Goal: Task Accomplishment & Management: Manage account settings

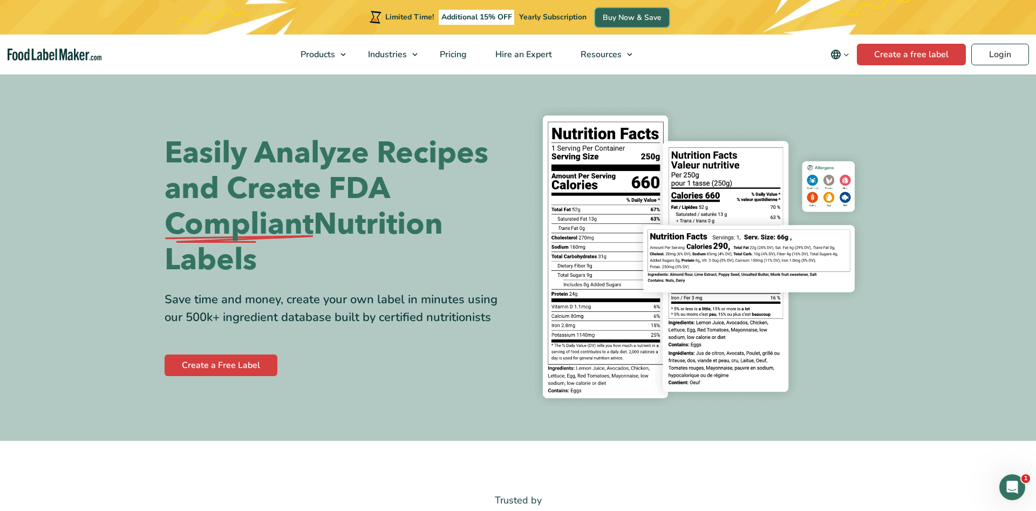
click at [629, 12] on link "Buy Now & Save" at bounding box center [632, 17] width 74 height 19
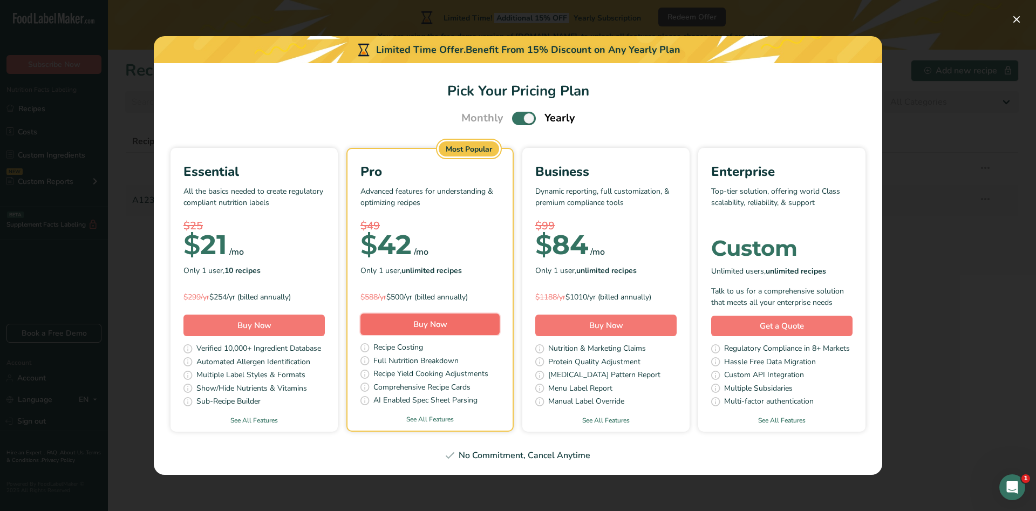
click at [435, 325] on span "Buy Now" at bounding box center [430, 324] width 34 height 11
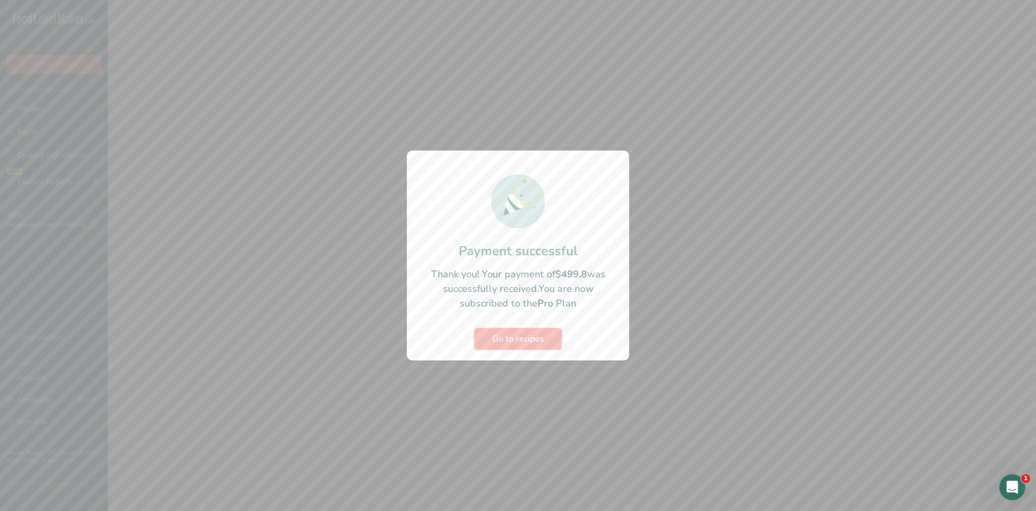
click at [520, 336] on span "Go to recipes" at bounding box center [518, 338] width 52 height 13
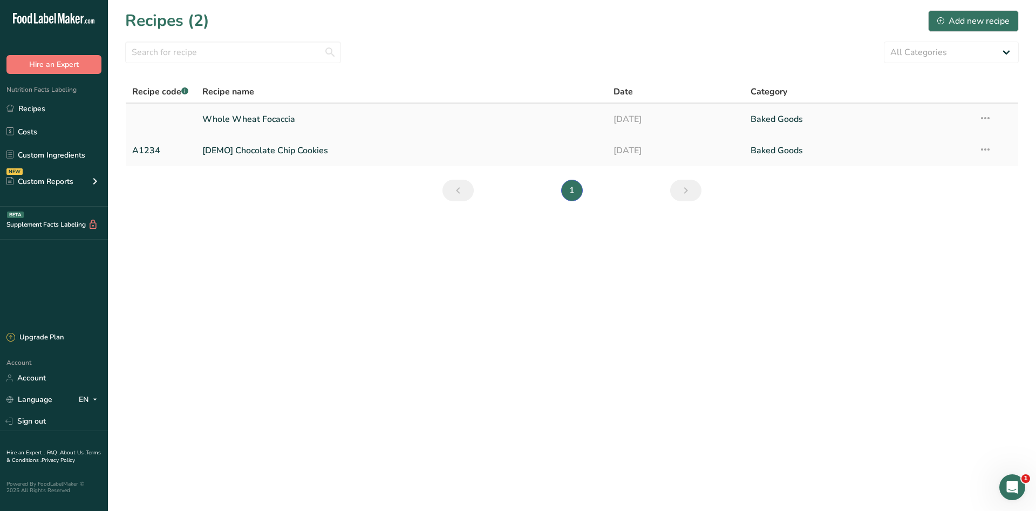
click at [274, 122] on link "Whole Wheat Focaccia" at bounding box center [401, 119] width 398 height 23
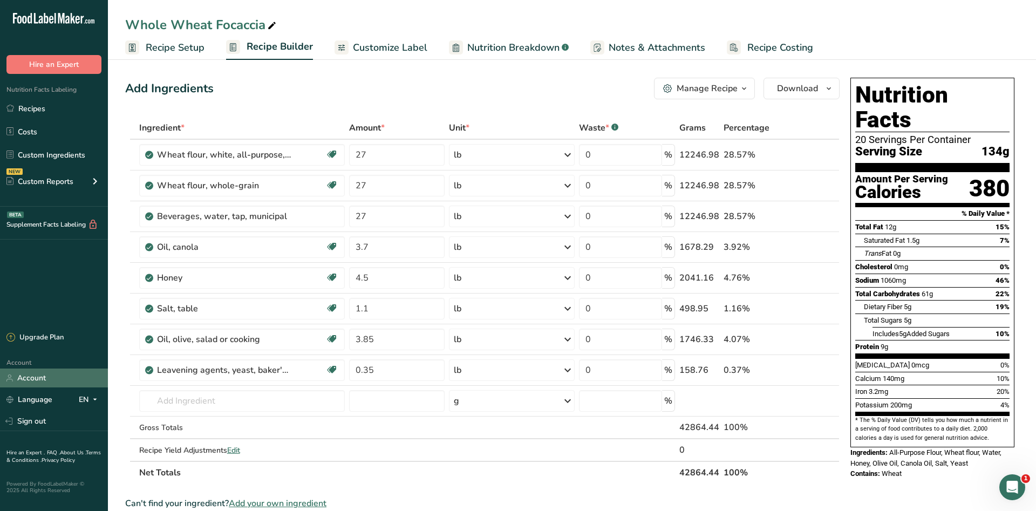
click at [44, 378] on link "Account" at bounding box center [54, 377] width 108 height 19
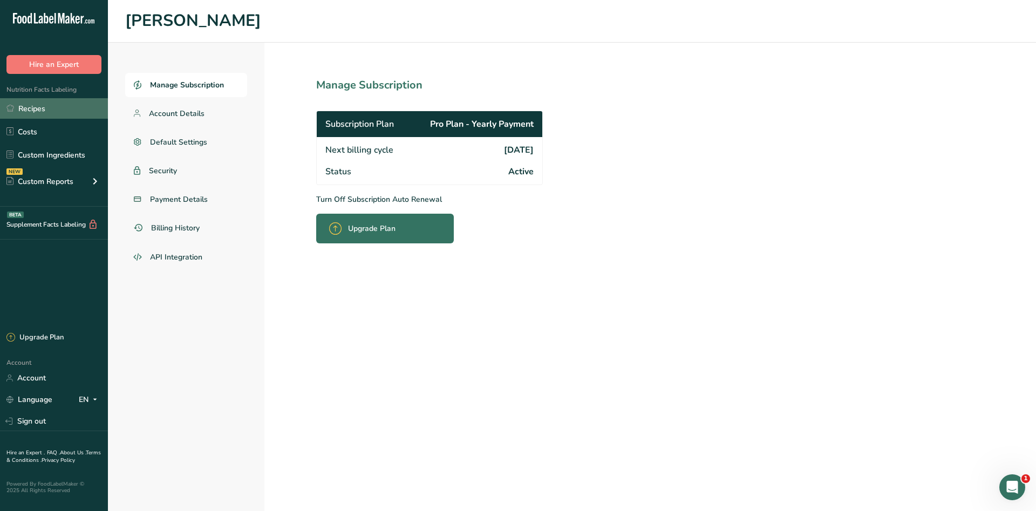
click at [38, 109] on link "Recipes" at bounding box center [54, 108] width 108 height 20
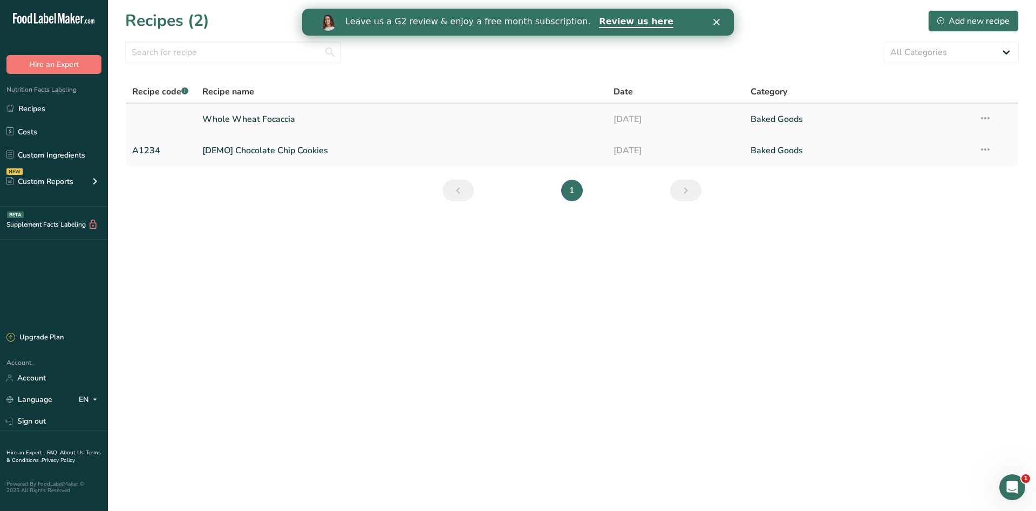
click at [254, 118] on link "Whole Wheat Focaccia" at bounding box center [401, 119] width 398 height 23
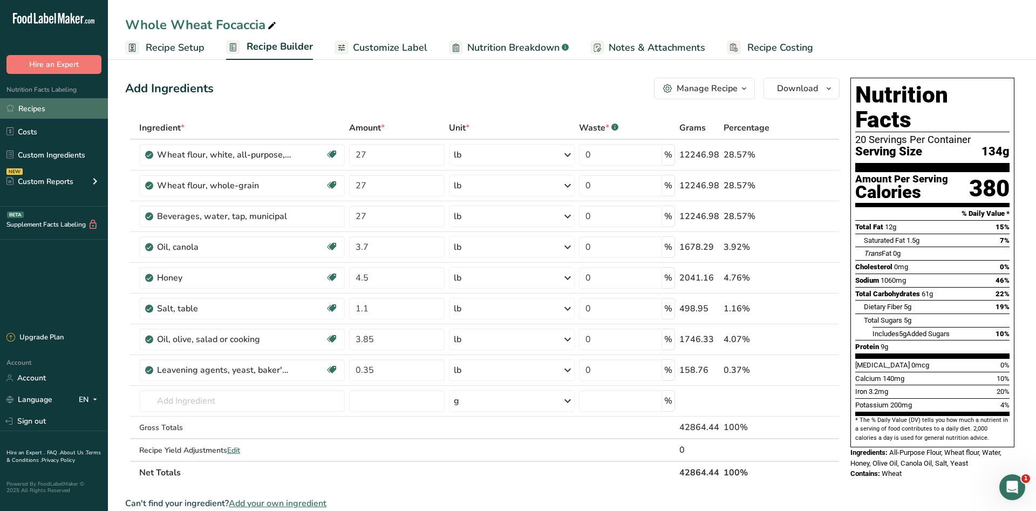
click at [23, 108] on link "Recipes" at bounding box center [54, 108] width 108 height 20
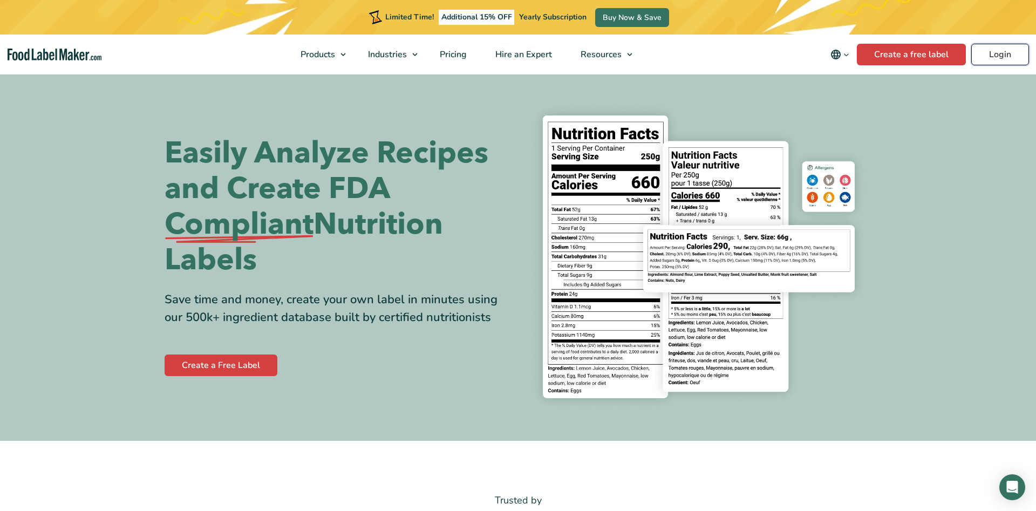
click at [1001, 54] on link "Login" at bounding box center [1000, 55] width 58 height 22
click at [990, 57] on link "Login" at bounding box center [1000, 55] width 58 height 22
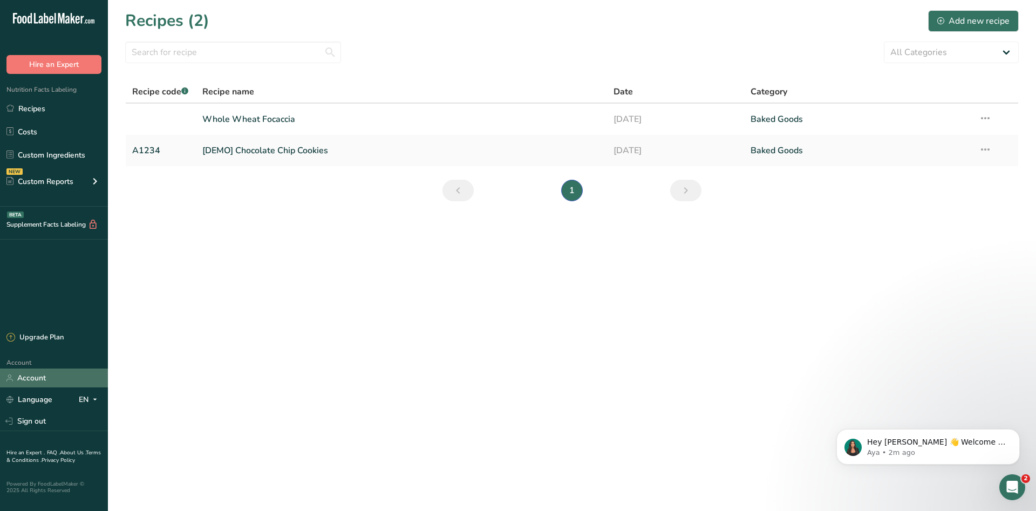
click at [41, 375] on link "Account" at bounding box center [54, 377] width 108 height 19
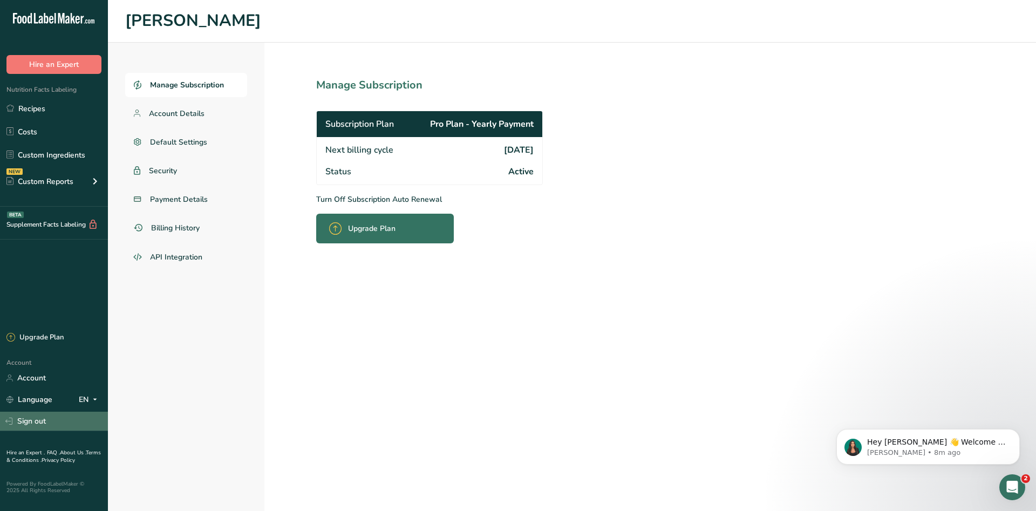
click at [32, 424] on link "Sign out" at bounding box center [54, 421] width 108 height 19
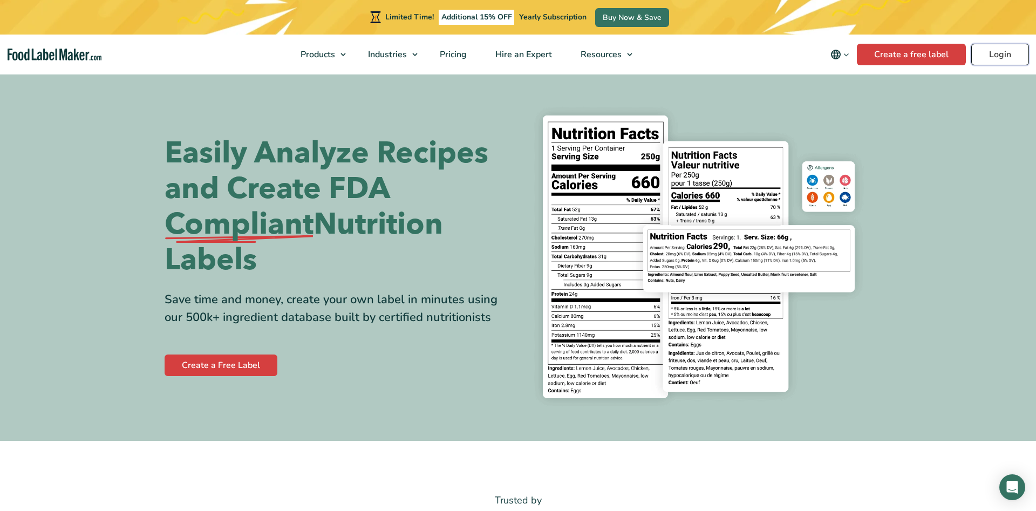
click at [992, 56] on link "Login" at bounding box center [1000, 55] width 58 height 22
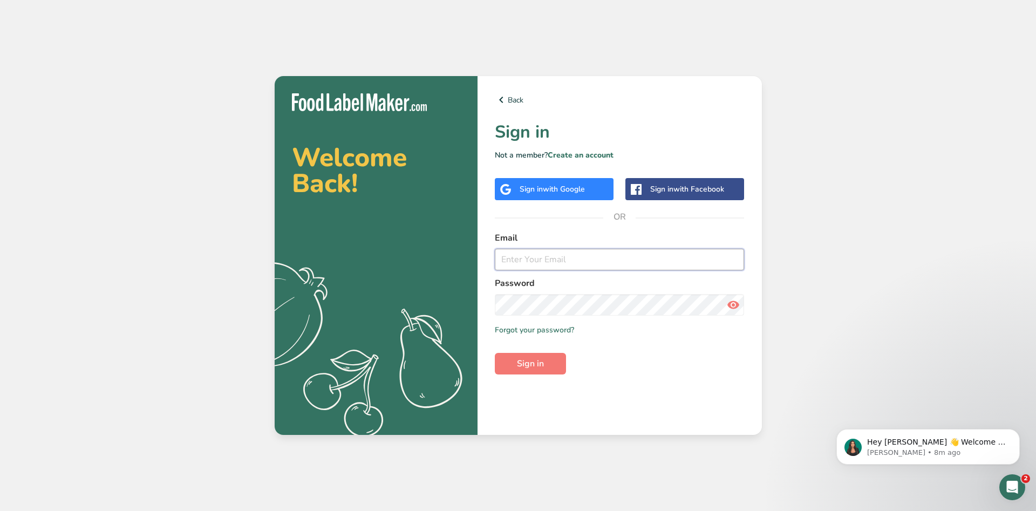
click at [517, 262] on input "email" at bounding box center [620, 260] width 250 height 22
type input "n"
type input "pastriesunlimited@hotmail.com"
click at [531, 331] on link "Forgot your password?" at bounding box center [534, 329] width 79 height 11
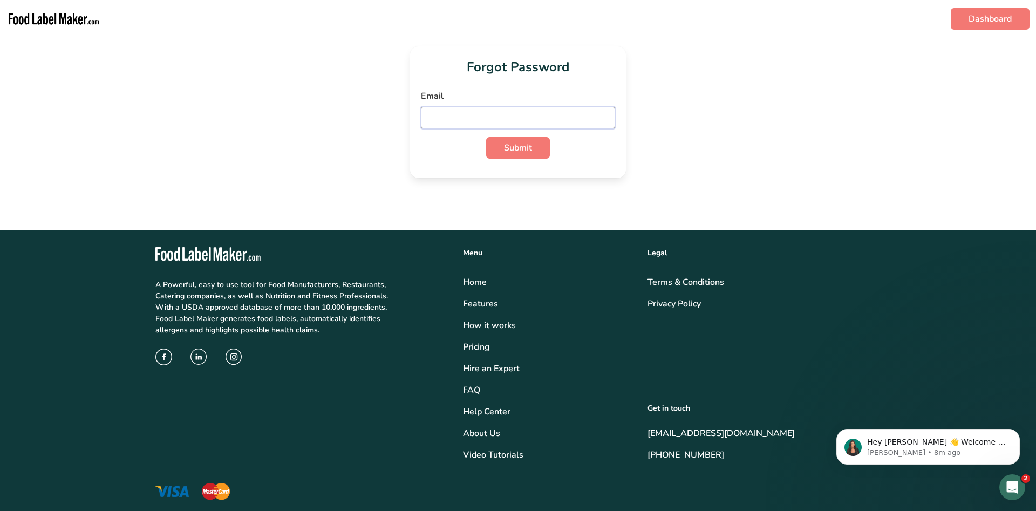
click at [440, 122] on input "email" at bounding box center [518, 118] width 194 height 22
type input "pastriesunlimited@hotmail.com"
click at [498, 146] on button "Submit" at bounding box center [518, 148] width 64 height 22
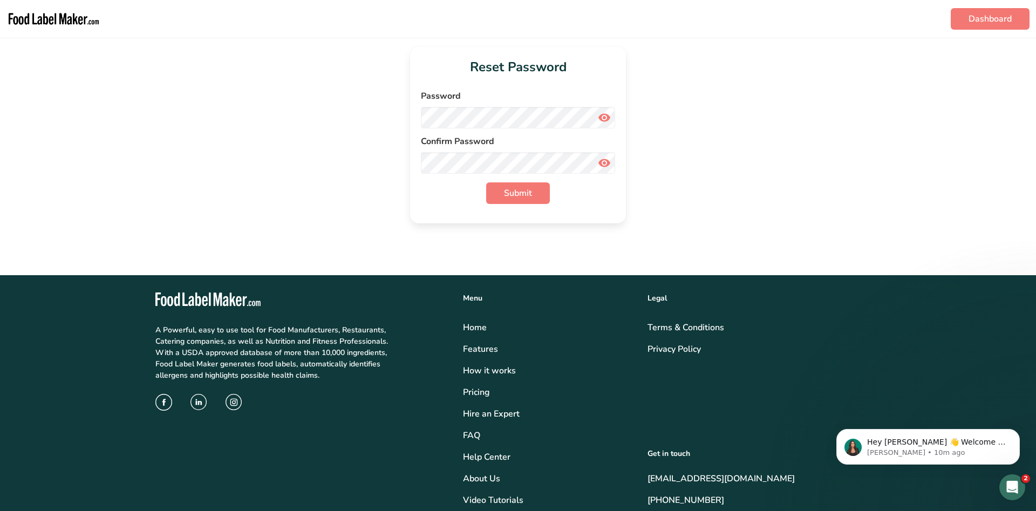
click at [602, 118] on icon at bounding box center [604, 117] width 13 height 19
click at [503, 190] on button "Submit" at bounding box center [518, 193] width 64 height 22
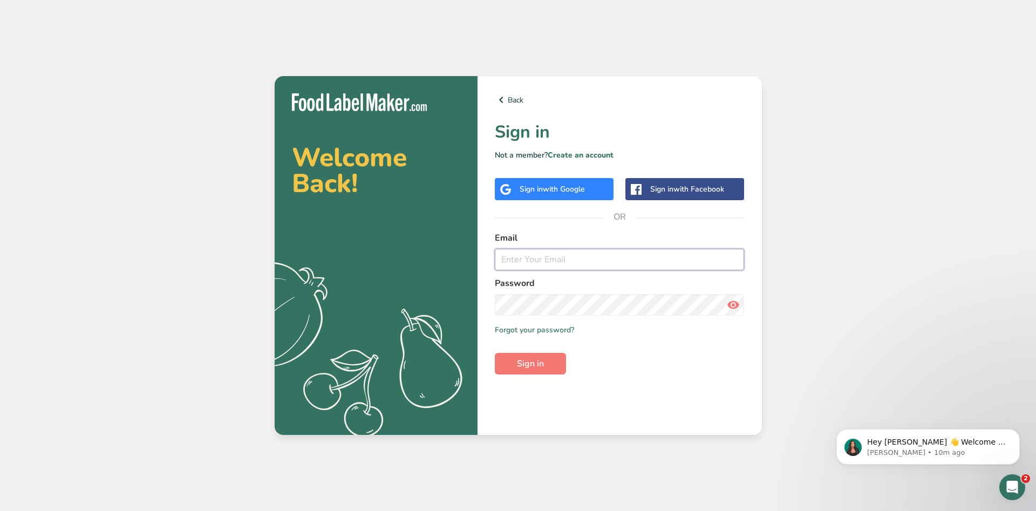
click at [506, 256] on input "email" at bounding box center [620, 260] width 250 height 22
type input "pastriesunlimited@hotmail.com"
click at [517, 367] on span "Sign in" at bounding box center [530, 363] width 27 height 13
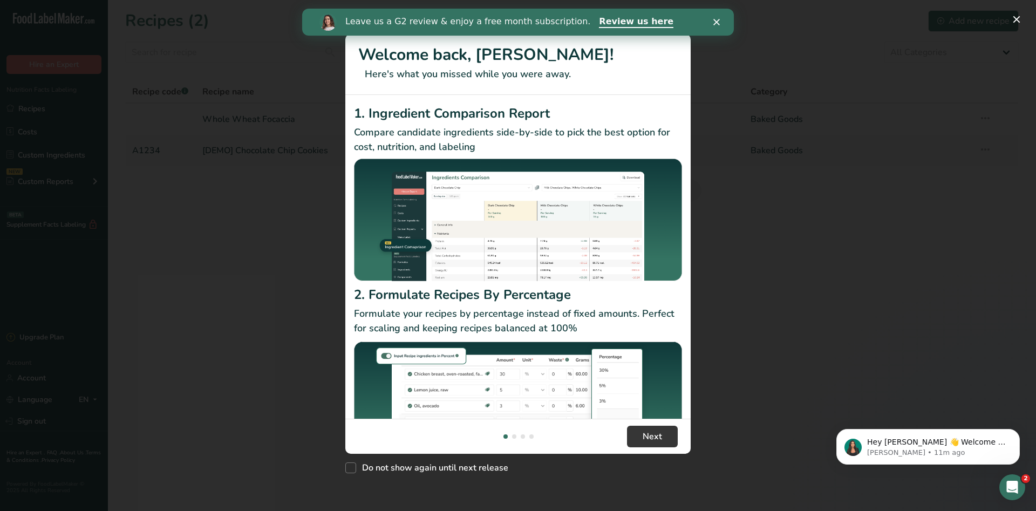
click at [287, 172] on div "New Features" at bounding box center [518, 255] width 1036 height 511
